Goal: Entertainment & Leisure: Consume media (video, audio)

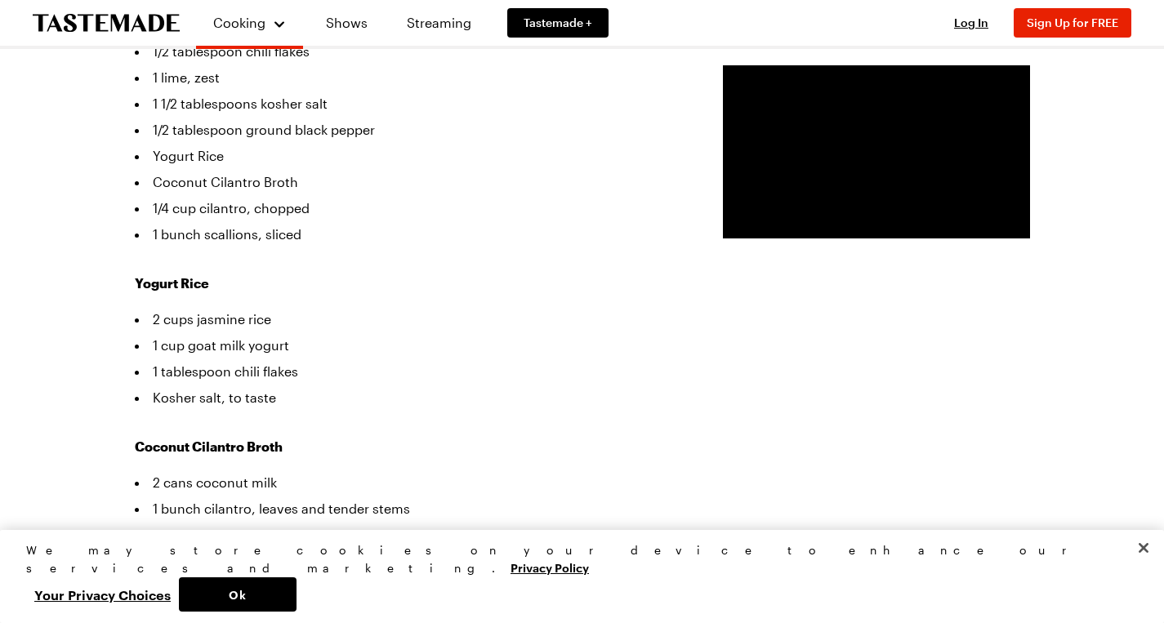
scroll to position [672, 0]
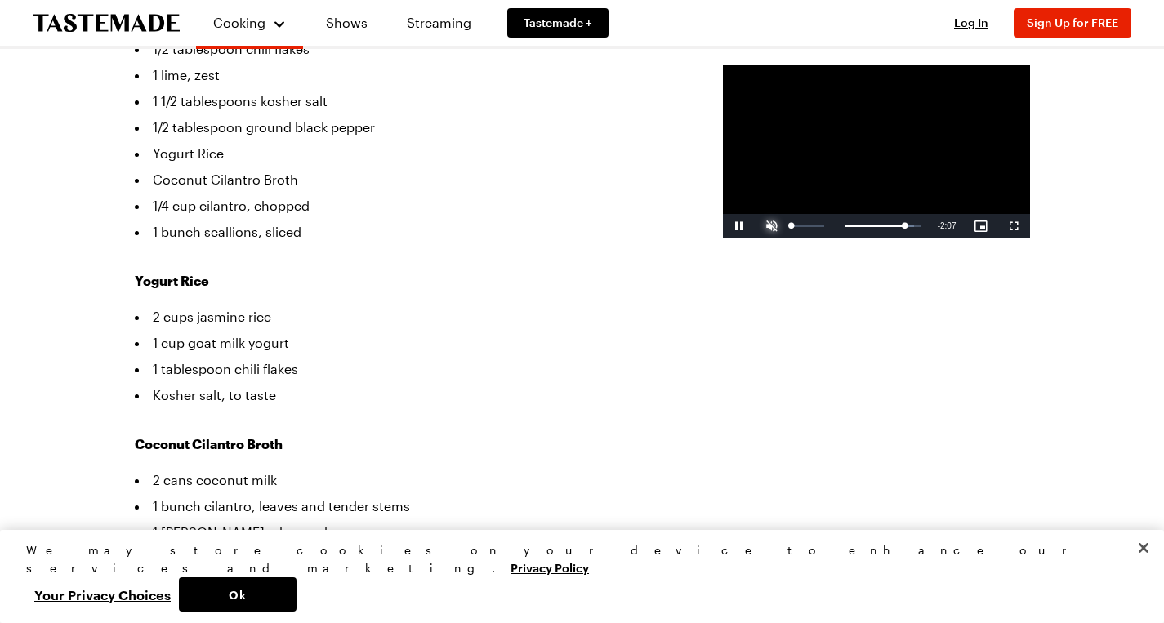
click at [756, 226] on span "Video Player" at bounding box center [772, 226] width 33 height 0
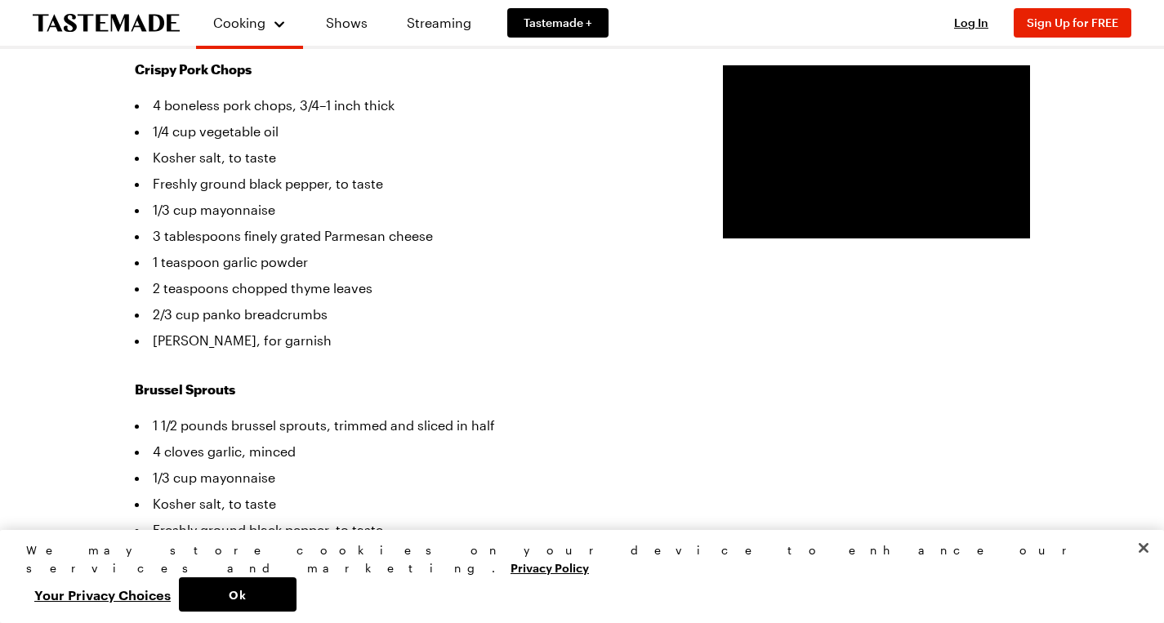
scroll to position [547, 1]
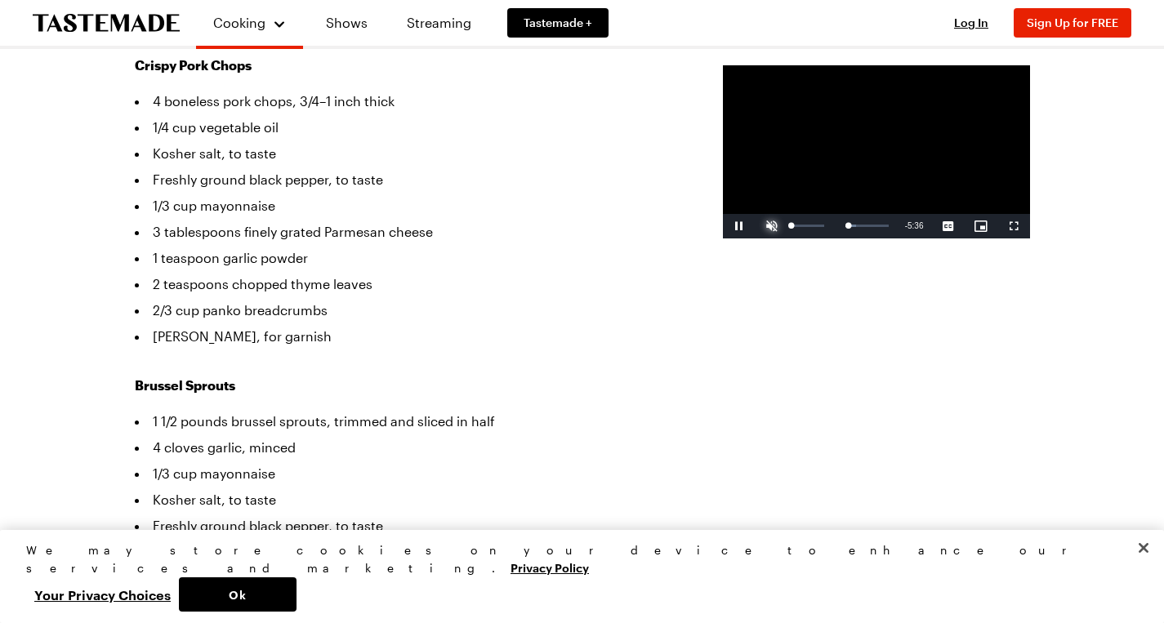
click at [756, 226] on span "Video Player" at bounding box center [772, 226] width 33 height 0
click at [723, 226] on span "Video Player" at bounding box center [739, 226] width 33 height 0
click at [756, 226] on span "Video Player" at bounding box center [772, 226] width 33 height 0
